Goal: Task Accomplishment & Management: Manage account settings

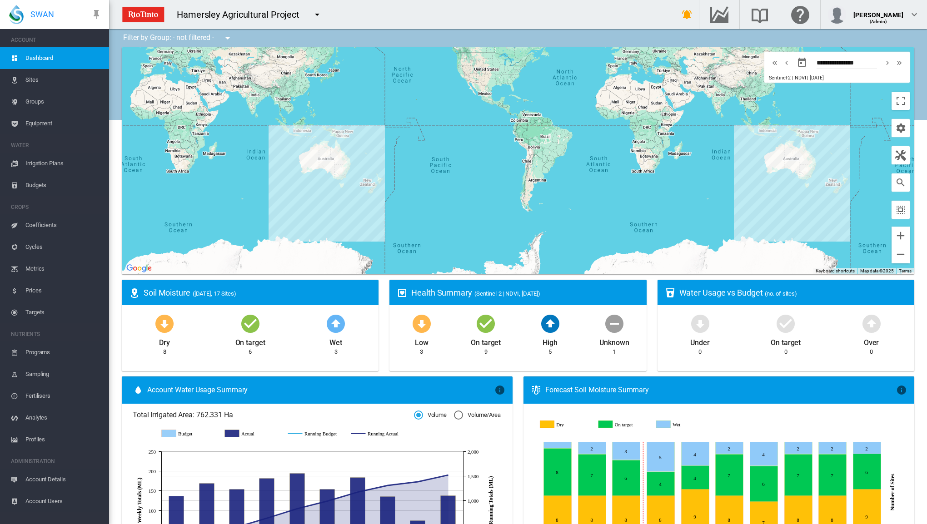
click at [58, 166] on span "Irrigation Plans" at bounding box center [63, 164] width 76 height 22
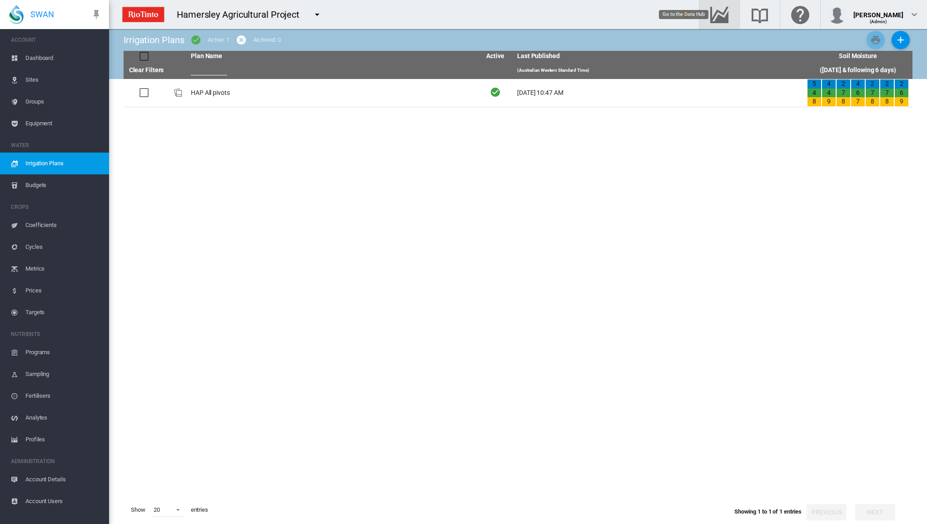
click at [718, 16] on md-icon "Go to the Data Hub" at bounding box center [719, 14] width 22 height 11
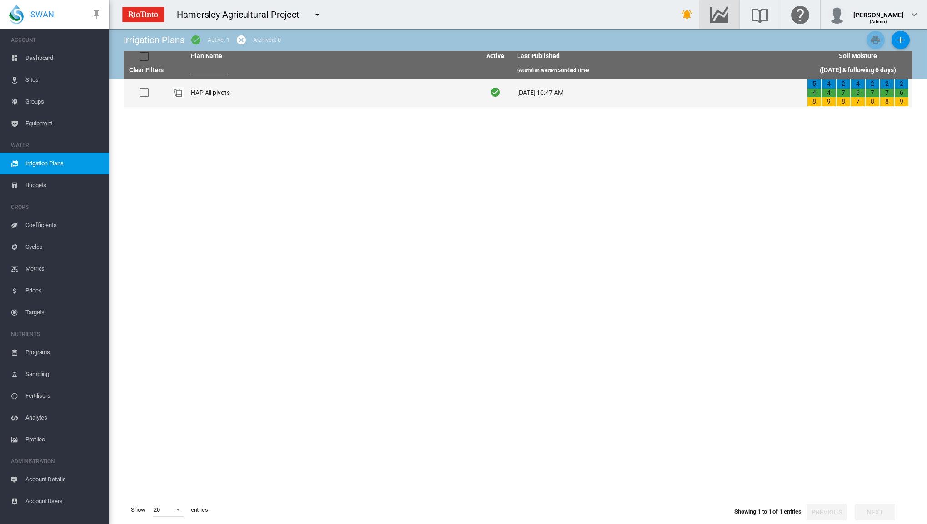
click at [204, 87] on td "HAP All pivots" at bounding box center [332, 93] width 290 height 28
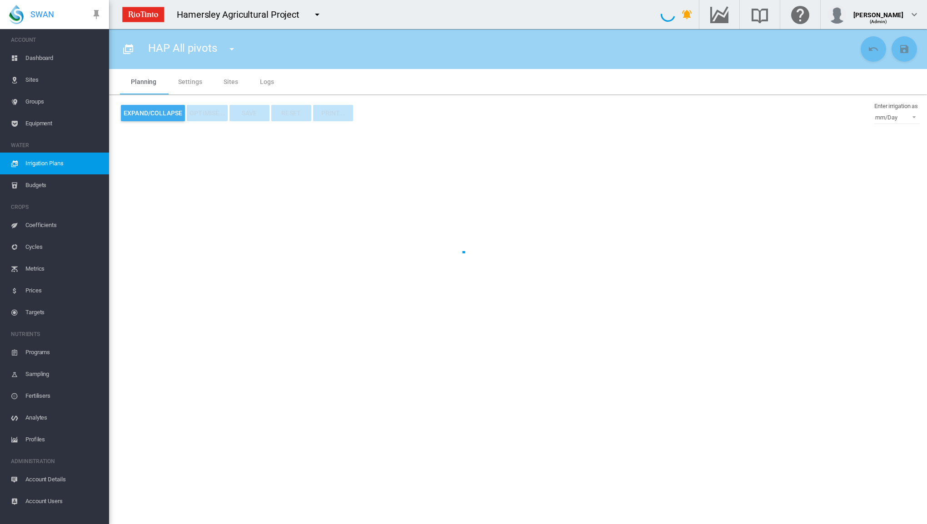
type input "**********"
type input "*"
type input "*****"
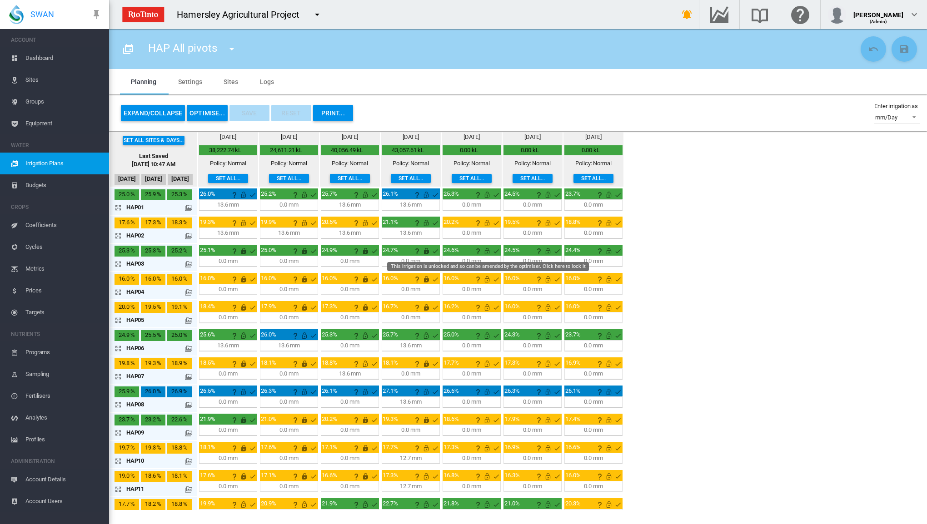
click at [485, 249] on md-icon "This irrigation is unlocked and so can be amended by the optimiser. Click here …" at bounding box center [487, 251] width 11 height 11
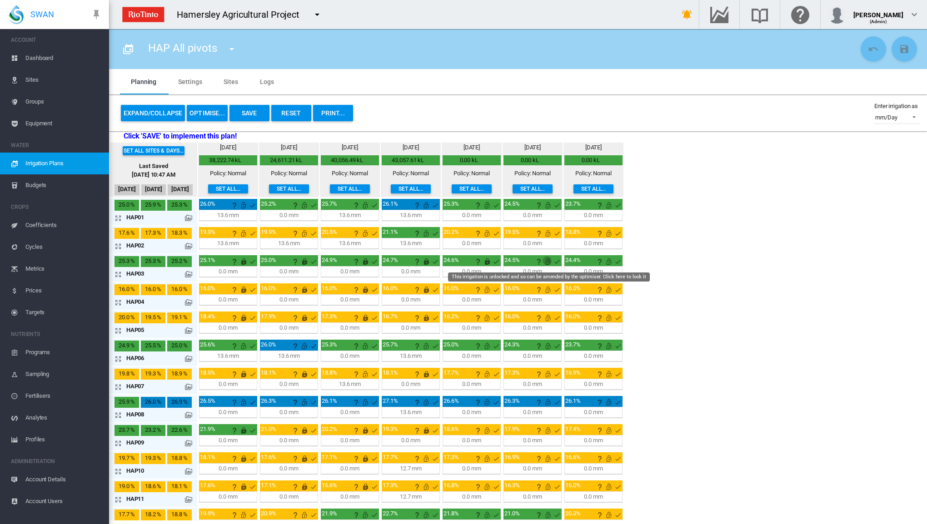
click at [544, 262] on md-icon "This irrigation is unlocked and so can be amended by the optimiser. Click here …" at bounding box center [547, 261] width 11 height 11
click at [608, 263] on md-icon "This irrigation is unlocked and so can be amended by the optimiser. Click here …" at bounding box center [608, 261] width 11 height 11
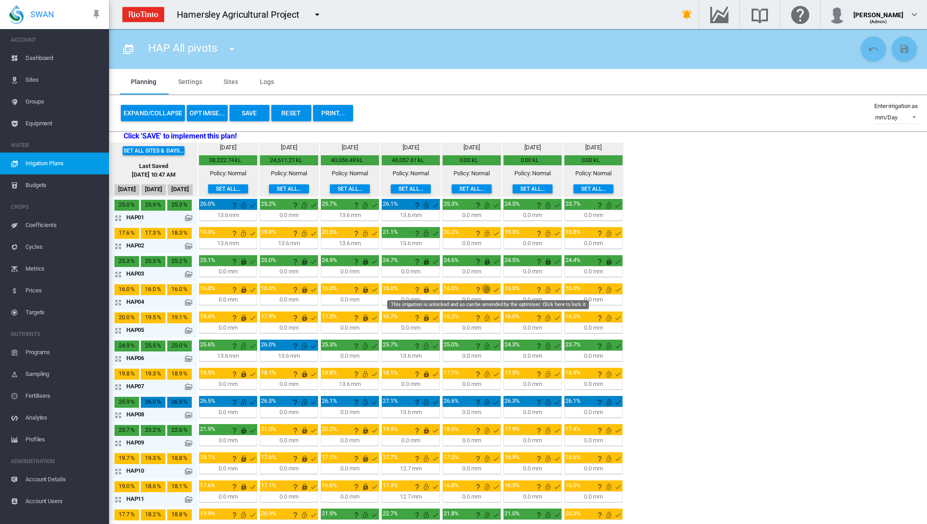
click at [483, 288] on md-icon "This irrigation is unlocked and so can be amended by the optimiser. Click here …" at bounding box center [487, 289] width 11 height 11
click at [544, 289] on md-icon "This irrigation is unlocked and so can be amended by the optimiser. Click here …" at bounding box center [547, 289] width 11 height 11
click at [605, 289] on md-icon "This irrigation is unlocked and so can be amended by the optimiser. Click here …" at bounding box center [608, 289] width 11 height 11
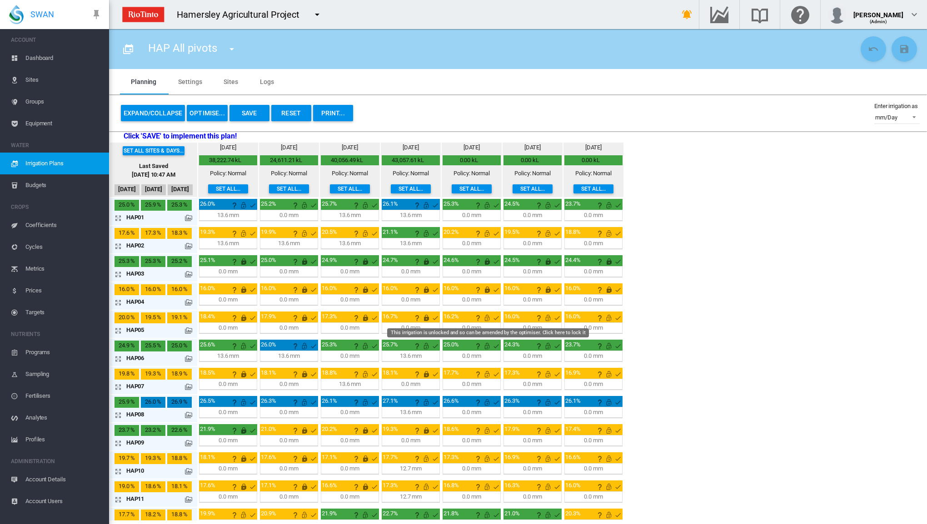
click at [487, 317] on md-icon "This irrigation is unlocked and so can be amended by the optimiser. Click here …" at bounding box center [487, 318] width 11 height 11
click at [546, 314] on md-icon "This irrigation is unlocked and so can be amended by the optimiser. Click here …" at bounding box center [547, 318] width 11 height 11
click at [605, 318] on md-icon "This irrigation is unlocked and so can be amended by the optimiser. Click here …" at bounding box center [608, 318] width 11 height 11
click at [356, 382] on div "13.6 mm" at bounding box center [350, 384] width 22 height 8
drag, startPoint x: 361, startPoint y: 382, endPoint x: 339, endPoint y: 382, distance: 22.3
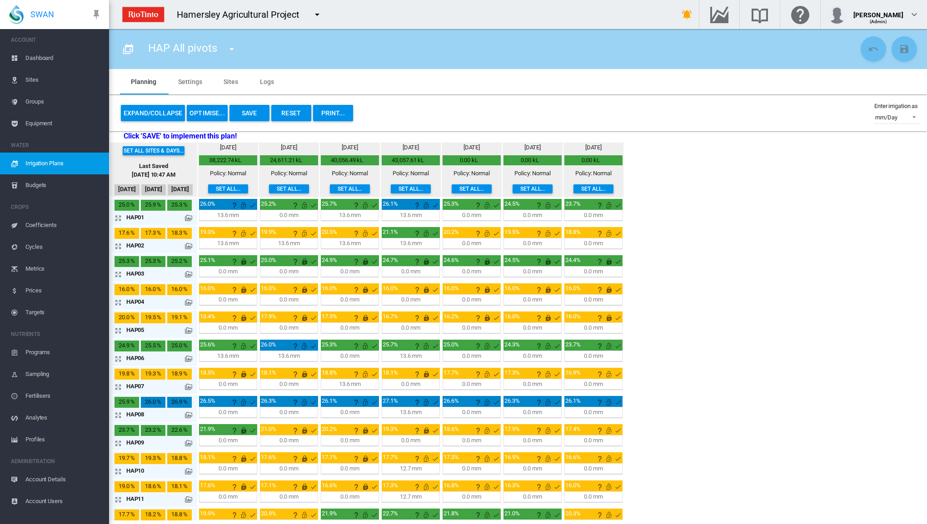
click at [339, 382] on div "13.6 mm 24:00 H:M 100 %" at bounding box center [349, 384] width 55 height 8
drag, startPoint x: 339, startPoint y: 382, endPoint x: 371, endPoint y: 379, distance: 31.9
click at [371, 380] on div "13.6 mm 24:00 H:M 100 %" at bounding box center [349, 384] width 55 height 8
click at [363, 384] on div "13.6 mm 24:00 H:M 100 %" at bounding box center [349, 384] width 55 height 8
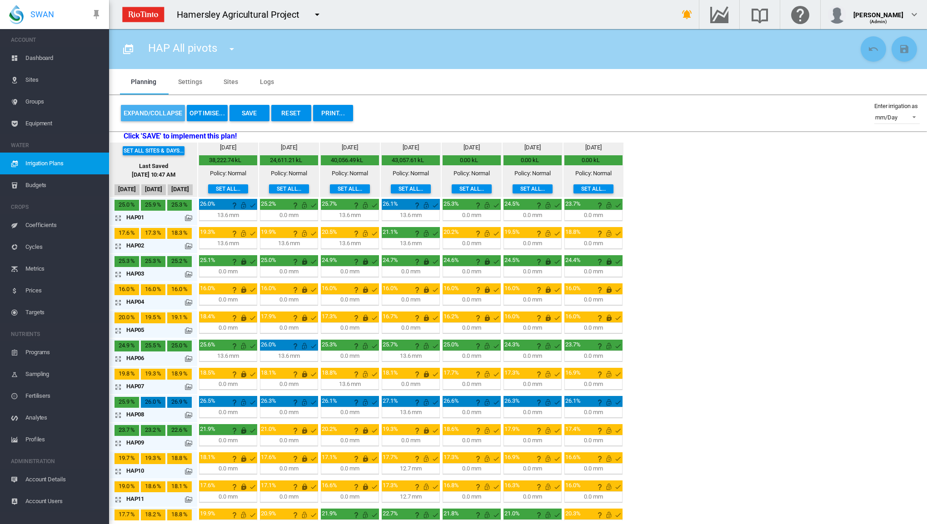
click at [154, 113] on button "Expand/Collapse" at bounding box center [153, 113] width 64 height 16
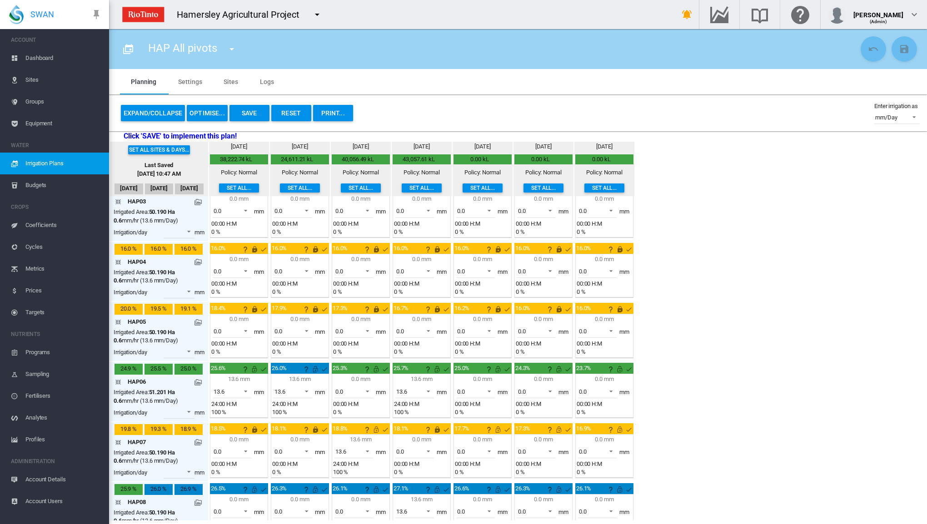
scroll to position [182, 0]
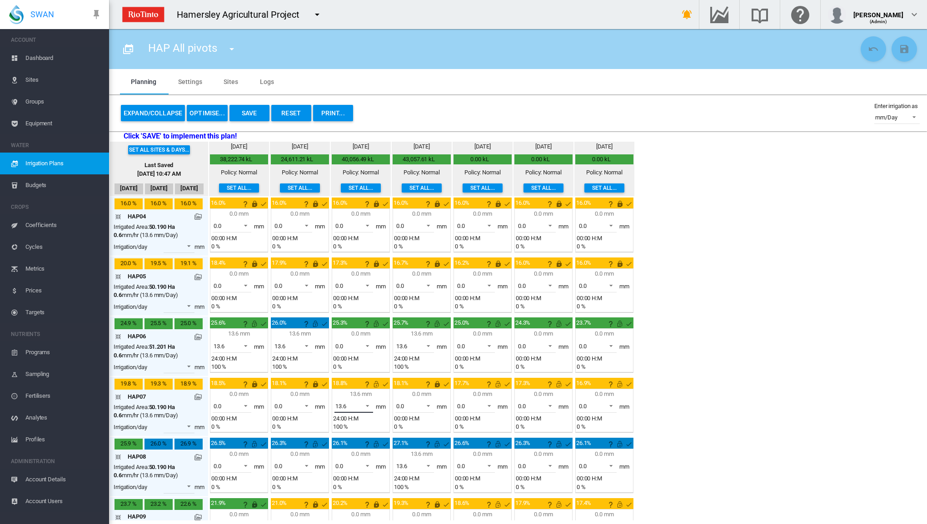
click at [367, 402] on span at bounding box center [364, 405] width 11 height 8
click at [358, 383] on md-option "0.0" at bounding box center [358, 380] width 62 height 22
click at [374, 383] on md-icon "This irrigation is unlocked and so can be amended by the optimiser. Click here …" at bounding box center [376, 384] width 11 height 11
click at [497, 379] on md-icon "This irrigation is unlocked and so can be amended by the optimiser. Click here …" at bounding box center [498, 384] width 11 height 11
click at [557, 380] on md-icon "This irrigation is unlocked and so can be amended by the optimiser. Click here …" at bounding box center [558, 384] width 11 height 11
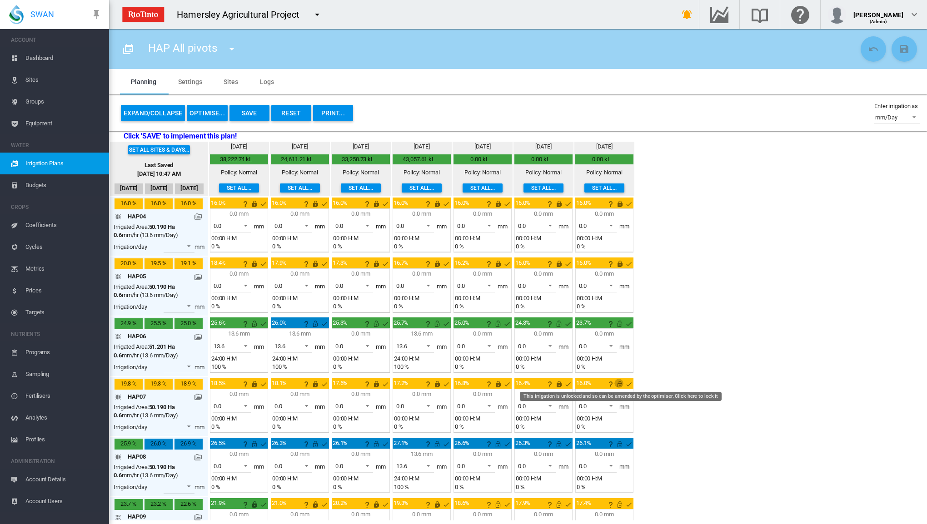
click at [618, 379] on md-icon "This irrigation is unlocked and so can be amended by the optimiser. Click here …" at bounding box center [619, 384] width 11 height 11
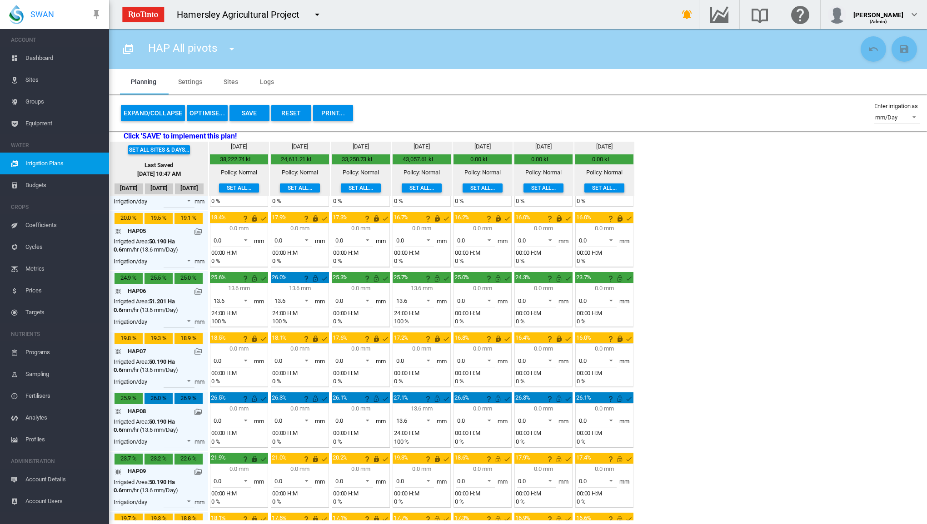
scroll to position [273, 0]
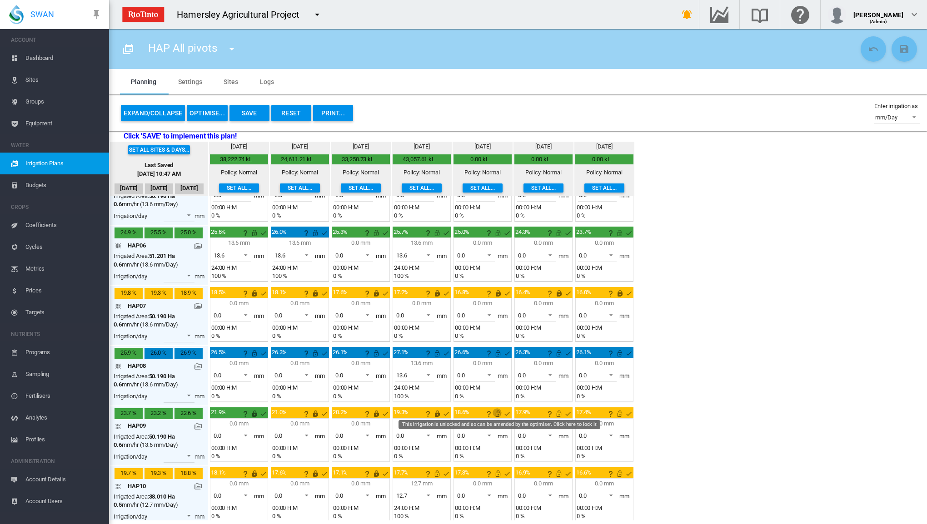
click at [496, 409] on md-icon "This irrigation is unlocked and so can be amended by the optimiser. Click here …" at bounding box center [498, 413] width 11 height 11
click at [557, 408] on md-icon "This irrigation is unlocked and so can be amended by the optimiser. Click here …" at bounding box center [558, 413] width 11 height 11
click at [617, 408] on md-icon "This irrigation is unlocked and so can be amended by the optimiser. Click here …" at bounding box center [619, 413] width 11 height 11
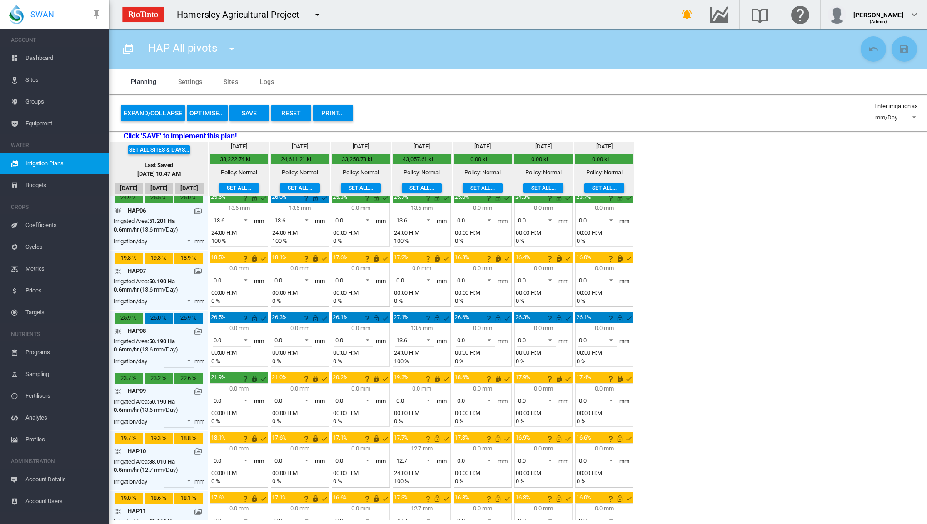
scroll to position [318, 0]
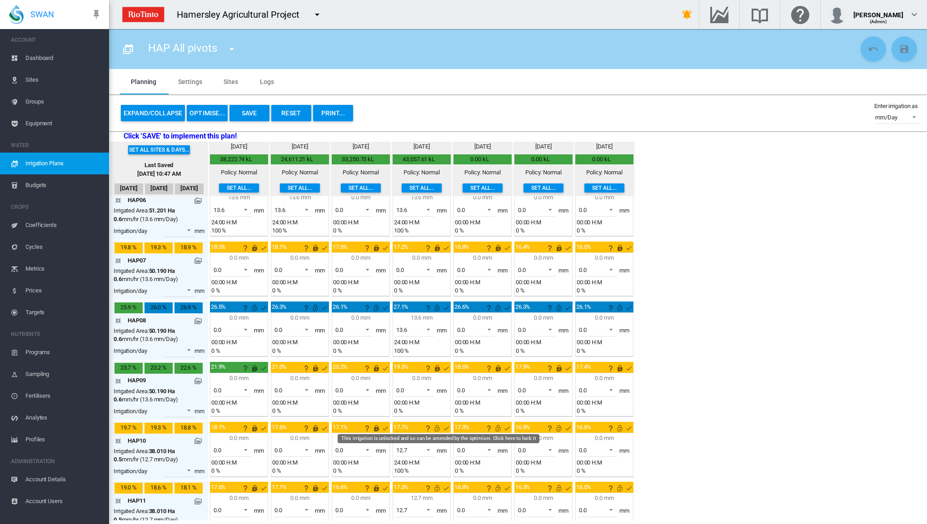
click at [437, 423] on md-icon "This irrigation is unlocked and so can be amended by the optimiser. Click here …" at bounding box center [437, 428] width 11 height 11
click at [499, 424] on md-icon "This irrigation is unlocked and so can be amended by the optimiser. Click here …" at bounding box center [498, 428] width 11 height 11
click at [558, 423] on md-icon "This irrigation is unlocked and so can be amended by the optimiser. Click here …" at bounding box center [558, 428] width 11 height 11
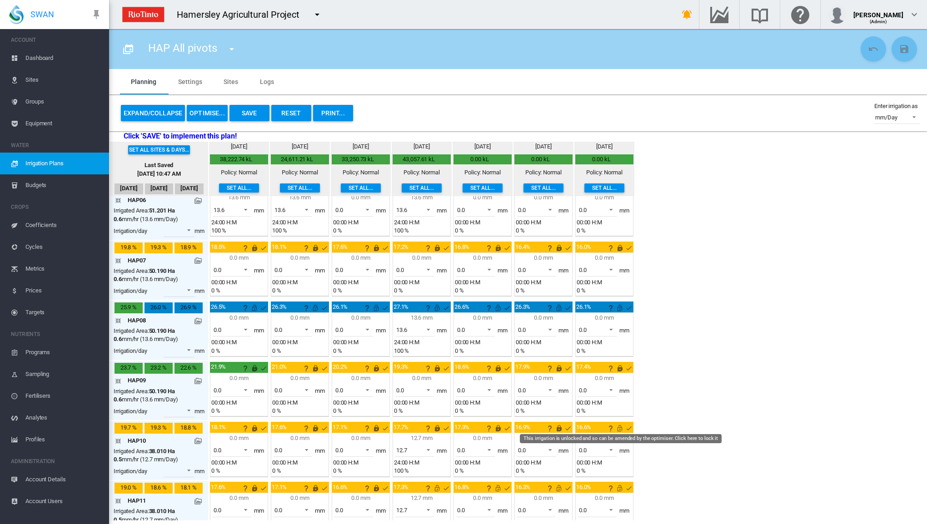
click at [620, 424] on md-icon "This irrigation is unlocked and so can be amended by the optimiser. Click here …" at bounding box center [619, 428] width 11 height 11
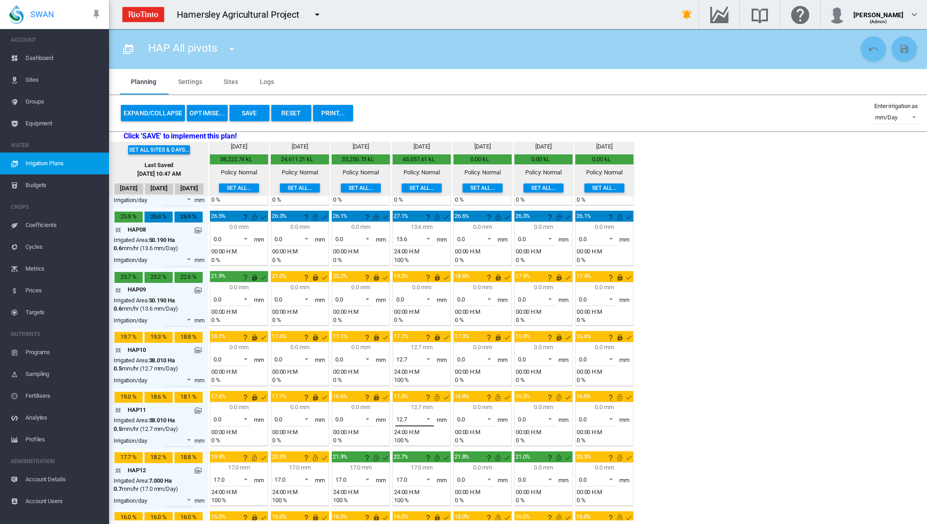
click at [431, 414] on span at bounding box center [425, 418] width 11 height 8
click at [406, 392] on md-option "0.0" at bounding box center [419, 391] width 62 height 22
click at [436, 393] on md-icon "This irrigation is unlocked and so can be amended by the optimiser. Click here …" at bounding box center [437, 397] width 11 height 11
click at [496, 392] on md-icon "This irrigation is unlocked and so can be amended by the optimiser. Click here …" at bounding box center [498, 397] width 11 height 11
click at [559, 392] on md-icon "This irrigation is unlocked and so can be amended by the optimiser. Click here …" at bounding box center [558, 397] width 11 height 11
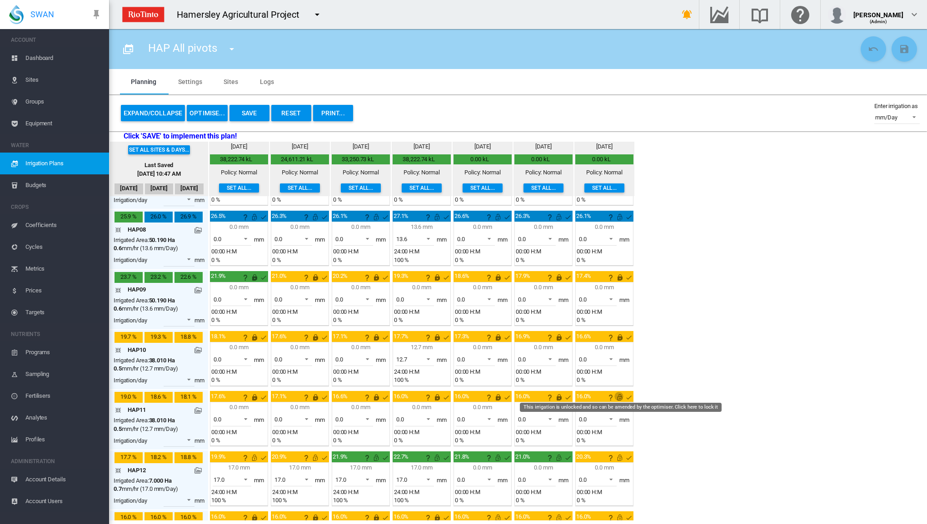
click at [619, 392] on md-icon "This irrigation is unlocked and so can be amended by the optimiser. Click here …" at bounding box center [619, 397] width 11 height 11
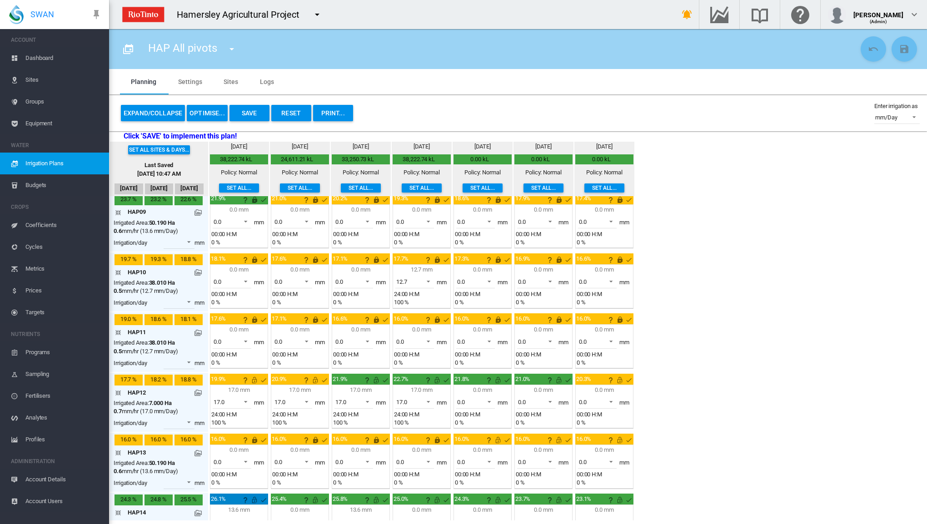
scroll to position [500, 0]
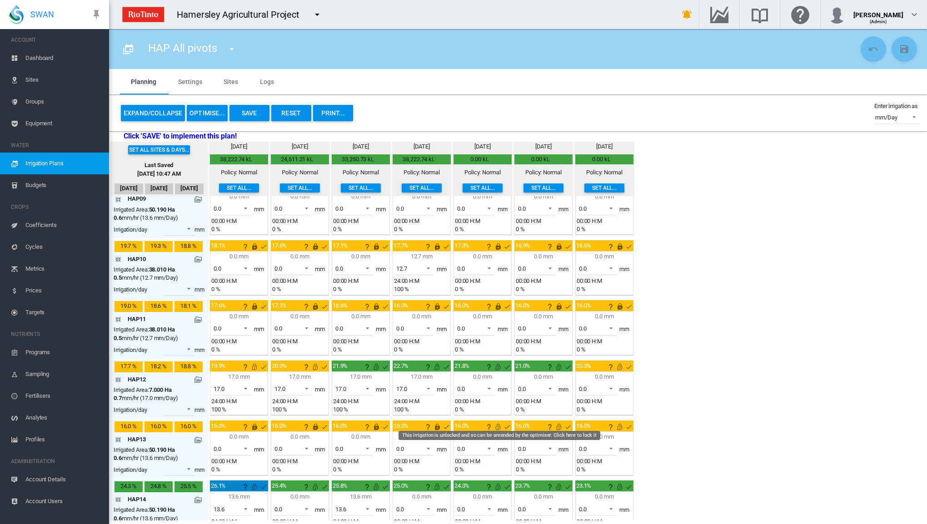
click at [498, 422] on md-icon "This irrigation is unlocked and so can be amended by the optimiser. Click here …" at bounding box center [498, 427] width 11 height 11
click at [559, 422] on md-icon "This irrigation is unlocked and so can be amended by the optimiser. Click here …" at bounding box center [558, 427] width 11 height 11
click at [617, 422] on md-icon "This irrigation is unlocked and so can be amended by the optimiser. Click here …" at bounding box center [619, 427] width 11 height 11
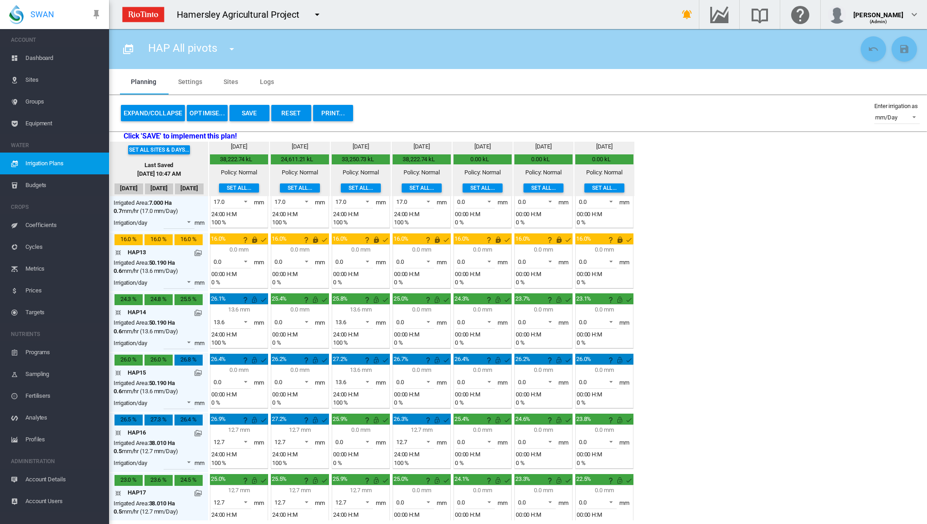
scroll to position [689, 0]
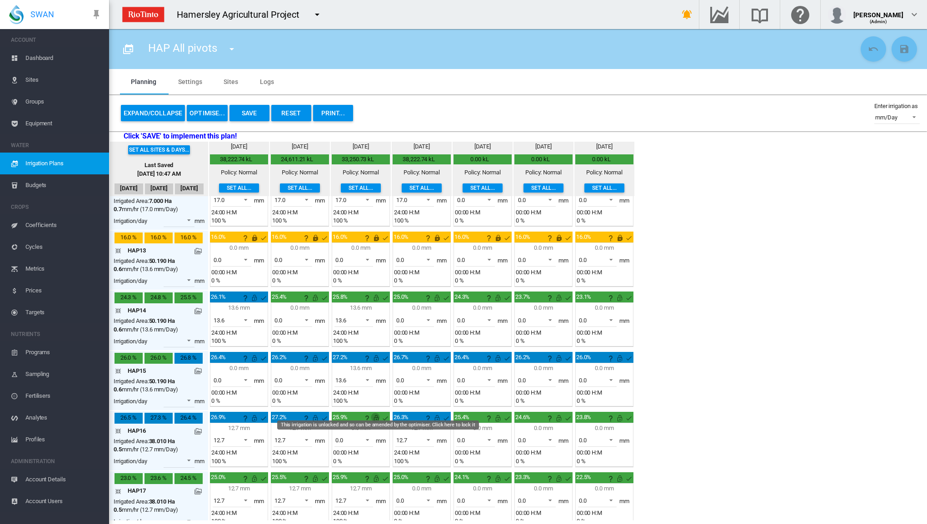
click at [378, 413] on md-icon "This irrigation is unlocked and so can be amended by the optimiser. Click here …" at bounding box center [376, 418] width 11 height 11
click at [426, 435] on span at bounding box center [425, 439] width 11 height 8
click at [413, 413] on md-option "0.0" at bounding box center [419, 409] width 62 height 22
click at [439, 413] on md-icon "This irrigation is unlocked and so can be amended by the optimiser. Click here …" at bounding box center [437, 418] width 11 height 11
click at [498, 413] on md-icon "This irrigation is unlocked and so can be amended by the optimiser. Click here …" at bounding box center [498, 418] width 11 height 11
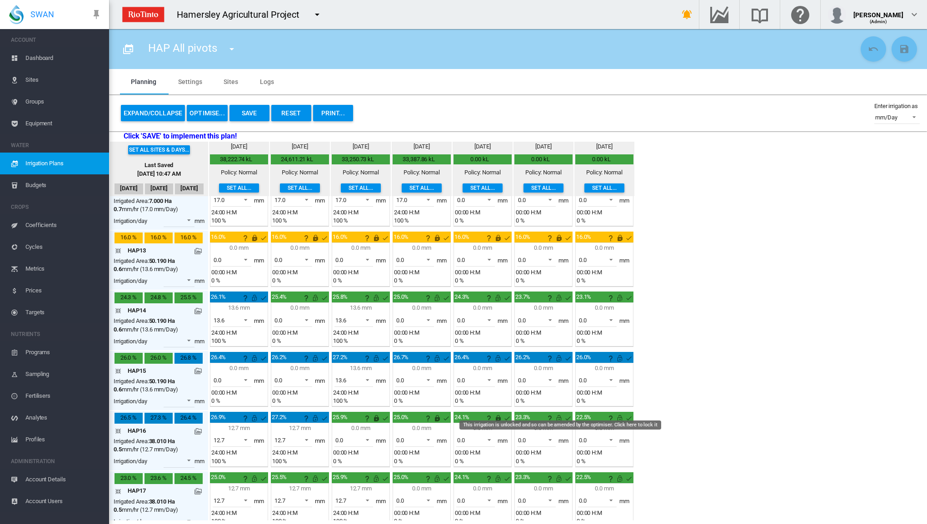
click at [557, 413] on md-icon "This irrigation is unlocked and so can be amended by the optimiser. Click here …" at bounding box center [558, 418] width 11 height 11
click at [617, 413] on md-icon "This irrigation is unlocked and so can be amended by the optimiser. Click here …" at bounding box center [619, 418] width 11 height 11
click at [245, 113] on button "Save" at bounding box center [249, 113] width 40 height 16
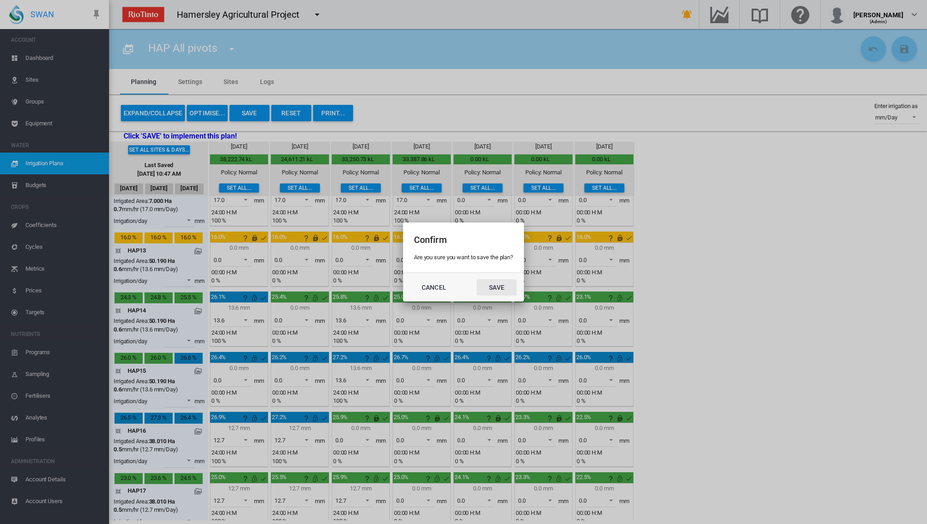
click at [498, 288] on button "Save" at bounding box center [497, 287] width 40 height 16
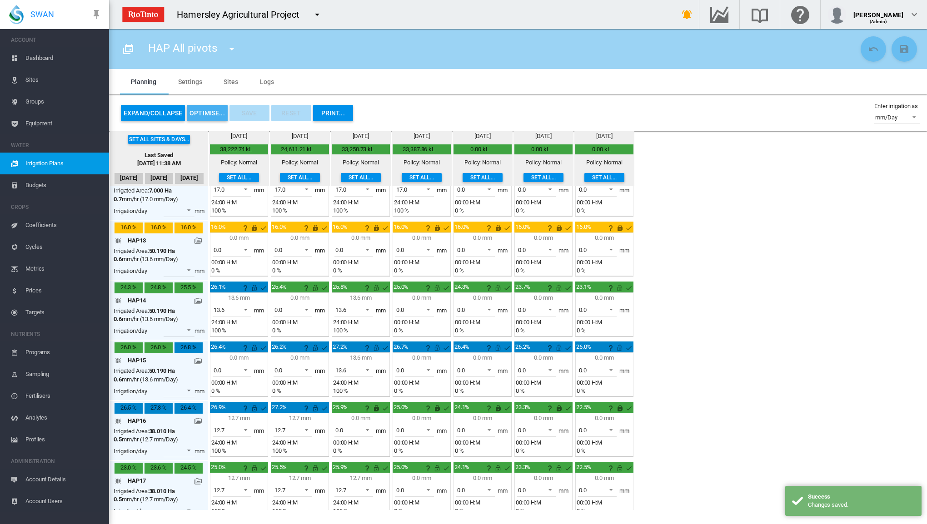
click at [208, 114] on button "OPTIMISE..." at bounding box center [207, 113] width 41 height 16
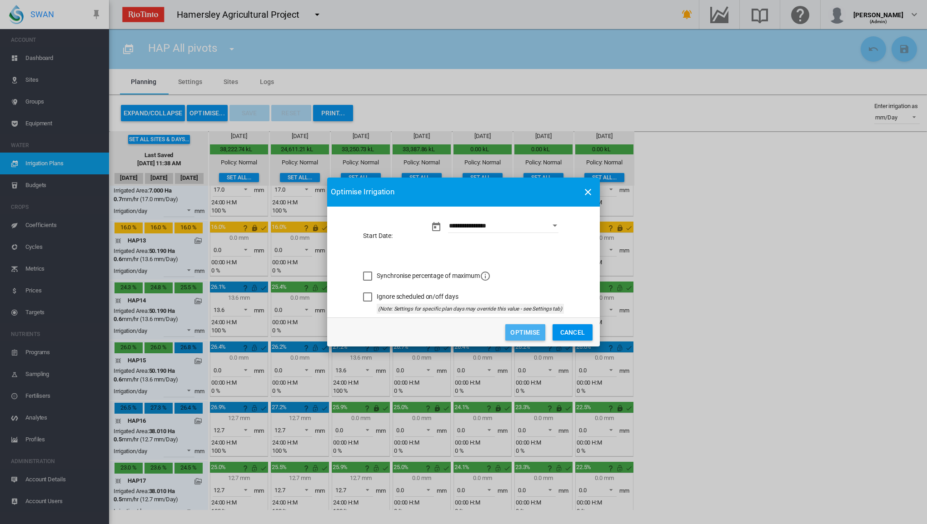
click at [530, 332] on button "Optimise" at bounding box center [525, 332] width 40 height 16
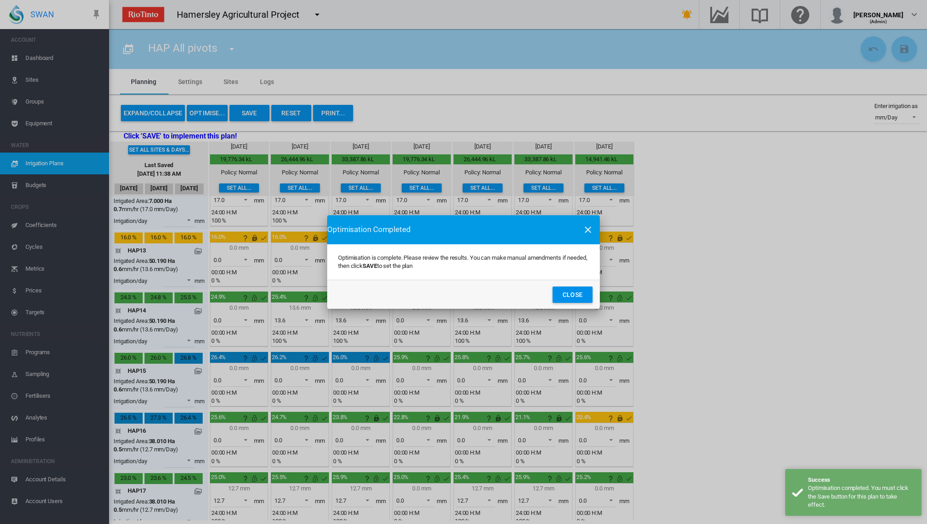
click at [582, 294] on button "Close" at bounding box center [572, 295] width 40 height 16
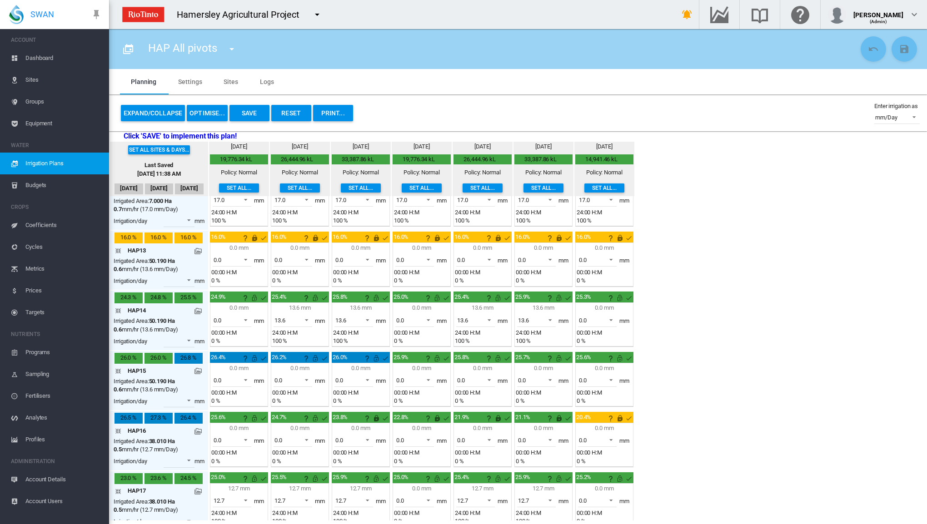
click at [160, 112] on button "Expand/Collapse" at bounding box center [153, 113] width 64 height 16
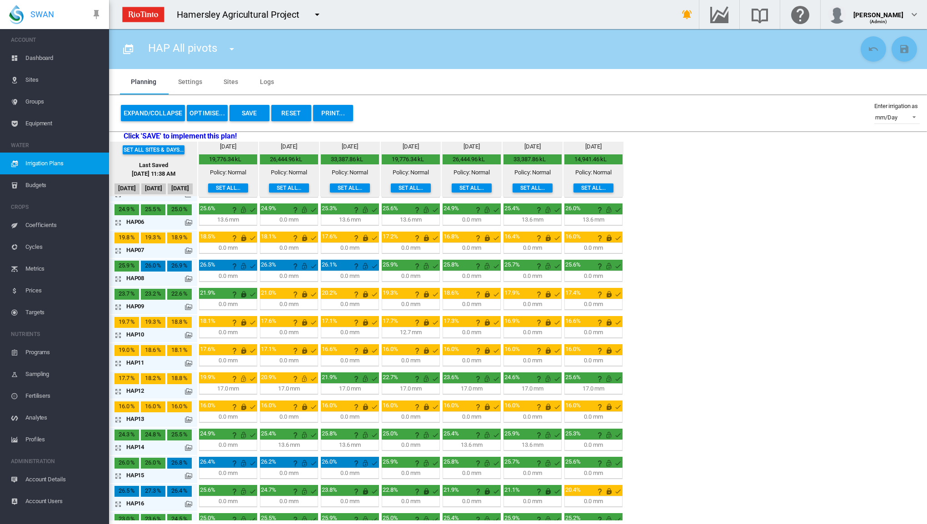
scroll to position [153, 0]
